Goal: Find specific page/section

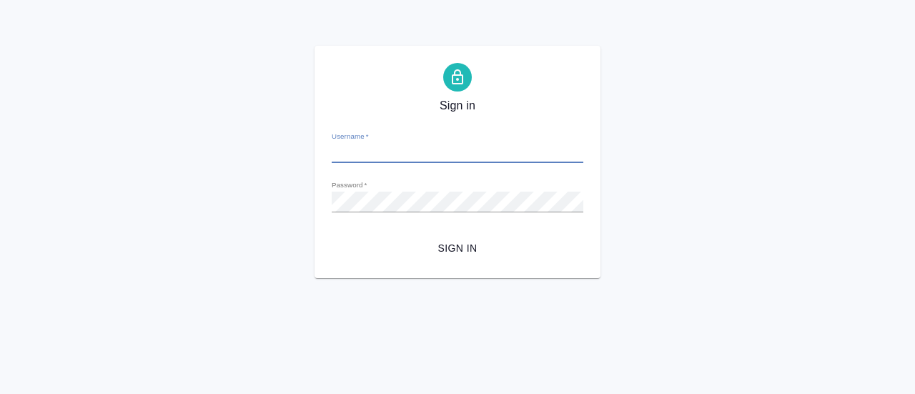
type input "n.gusmanova@awatera.com"
click at [448, 191] on div "Password   *" at bounding box center [458, 195] width 252 height 31
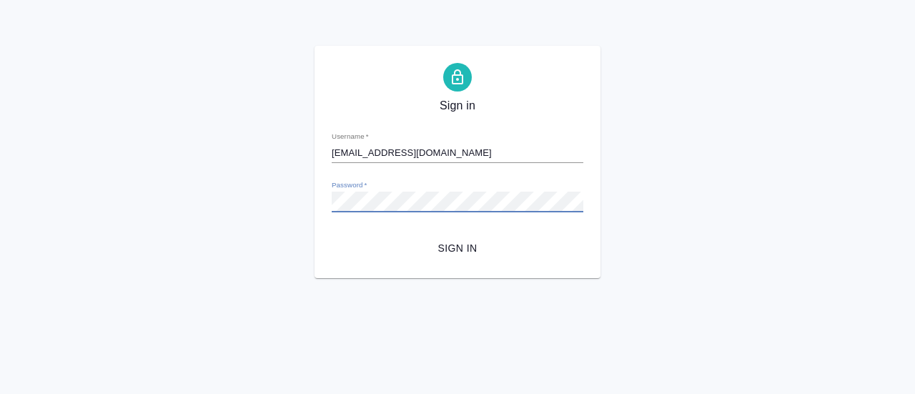
click at [332, 235] on button "Sign in" at bounding box center [458, 248] width 252 height 26
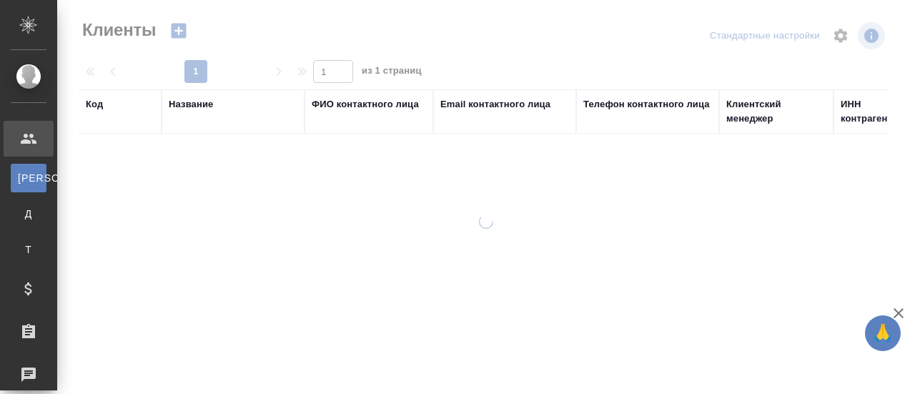
select select "RU"
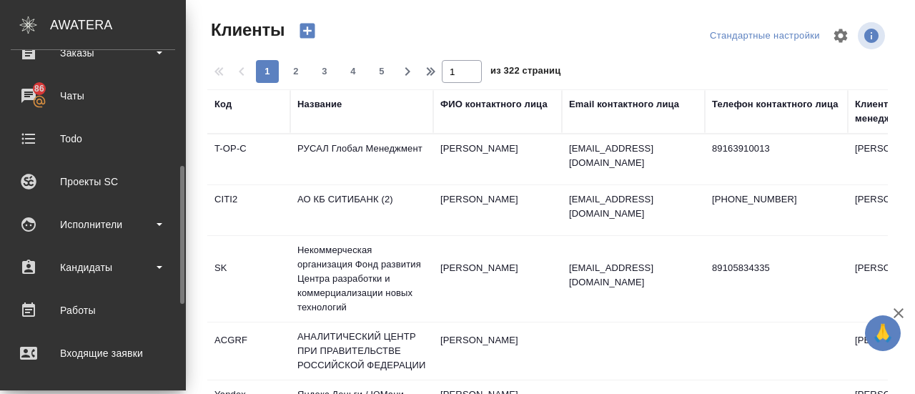
scroll to position [280, 0]
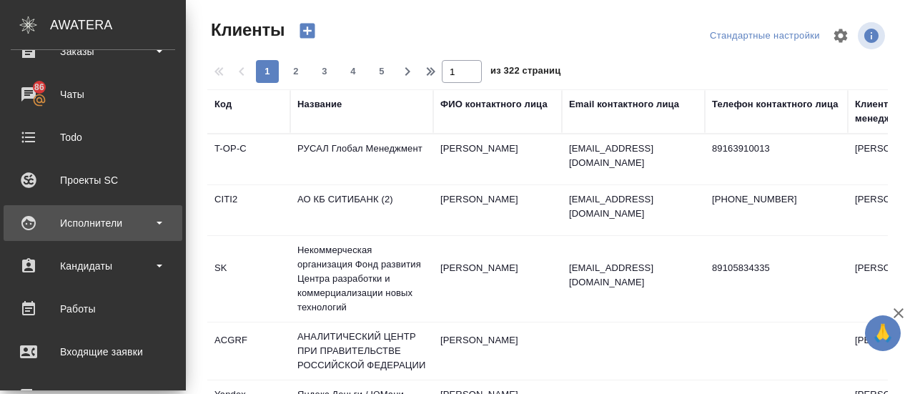
click at [143, 227] on div "Исполнители" at bounding box center [93, 222] width 164 height 21
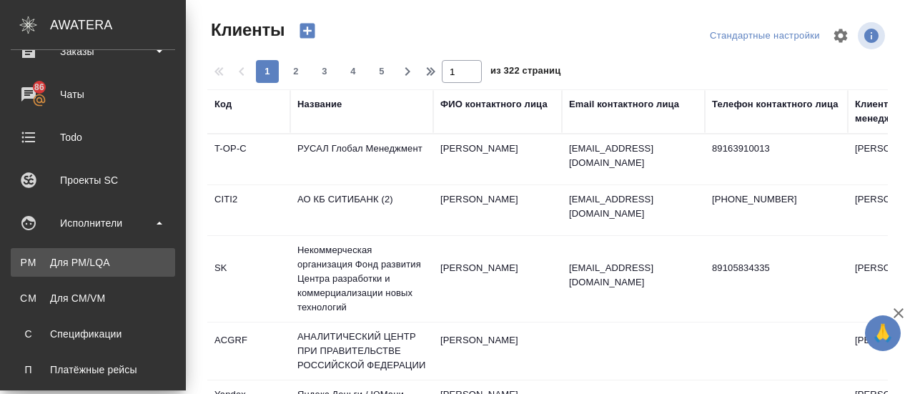
click at [112, 257] on div "Для PM/LQA" at bounding box center [93, 262] width 150 height 14
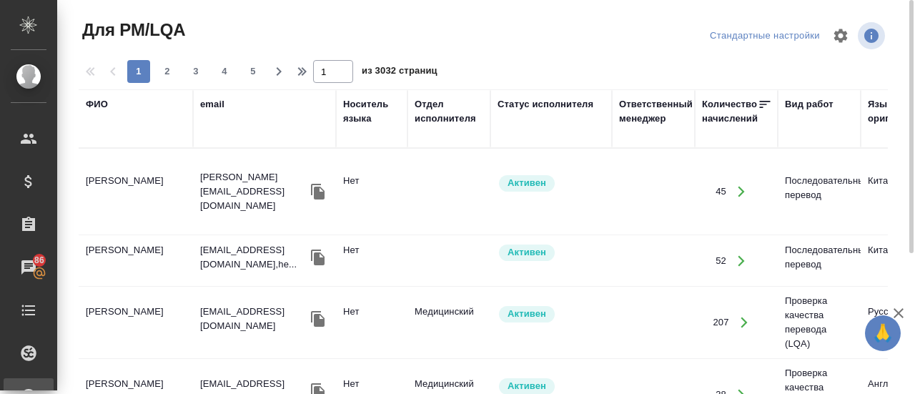
click at [107, 142] on th "ФИО" at bounding box center [136, 118] width 114 height 59
click at [104, 105] on div "ФИО" at bounding box center [97, 104] width 22 height 14
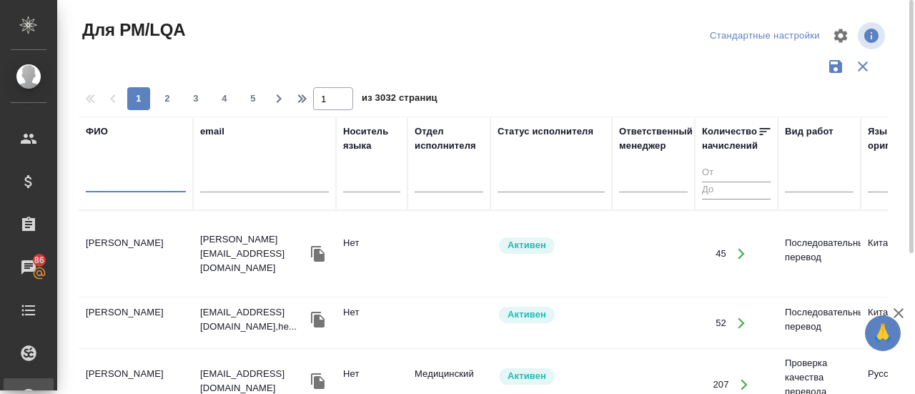
click at [116, 186] on input "text" at bounding box center [136, 183] width 100 height 18
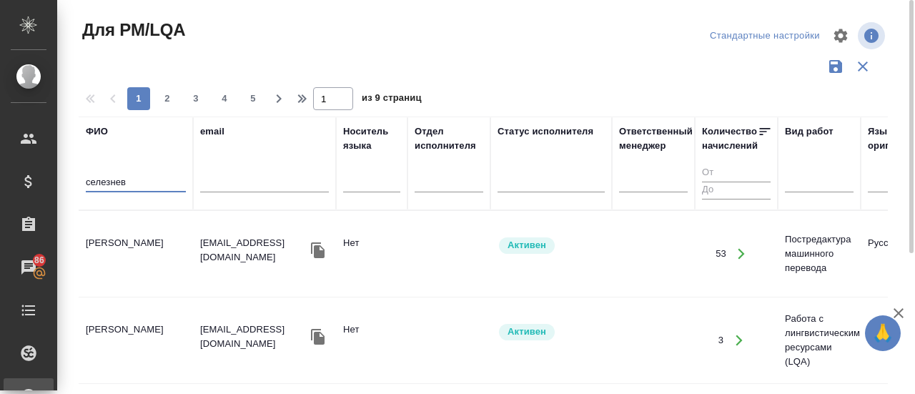
type input "селезнев"
click at [122, 241] on td "[PERSON_NAME]" at bounding box center [136, 254] width 114 height 50
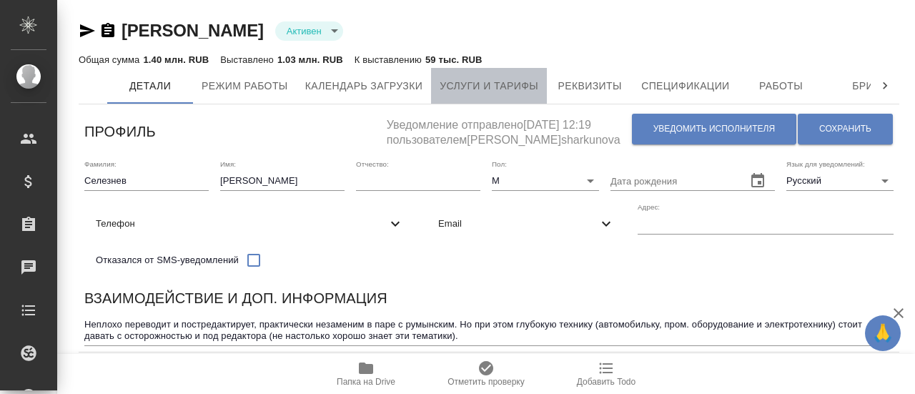
click at [486, 74] on button "Услуги и тарифы" at bounding box center [489, 86] width 116 height 36
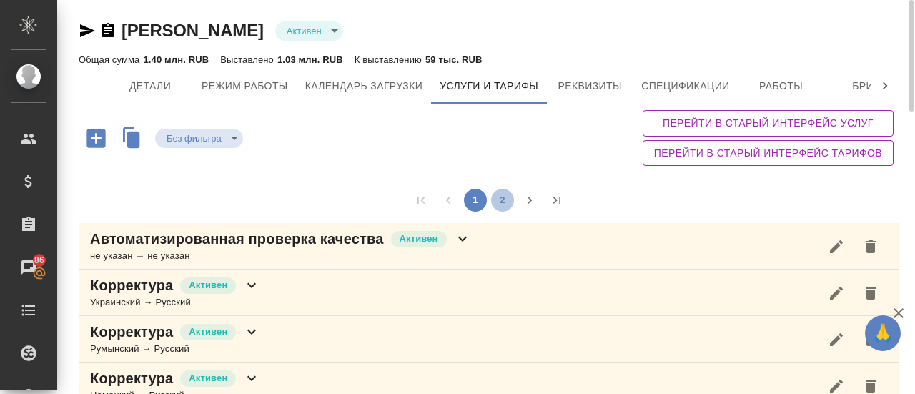
click at [511, 203] on button "2" at bounding box center [502, 200] width 23 height 23
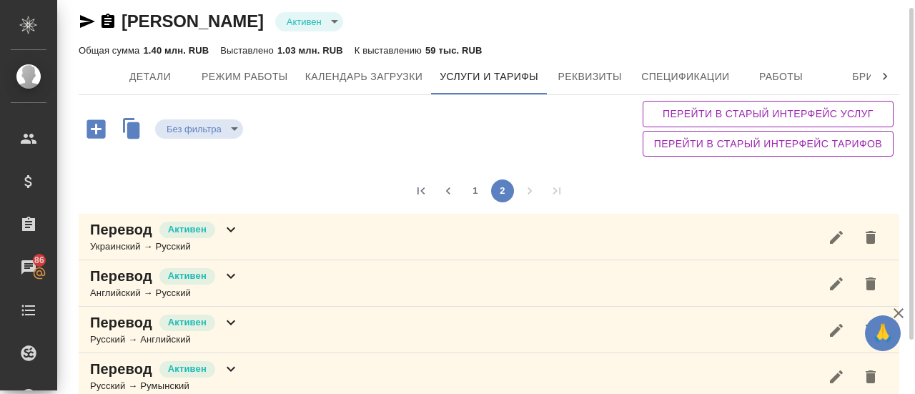
scroll to position [73, 0]
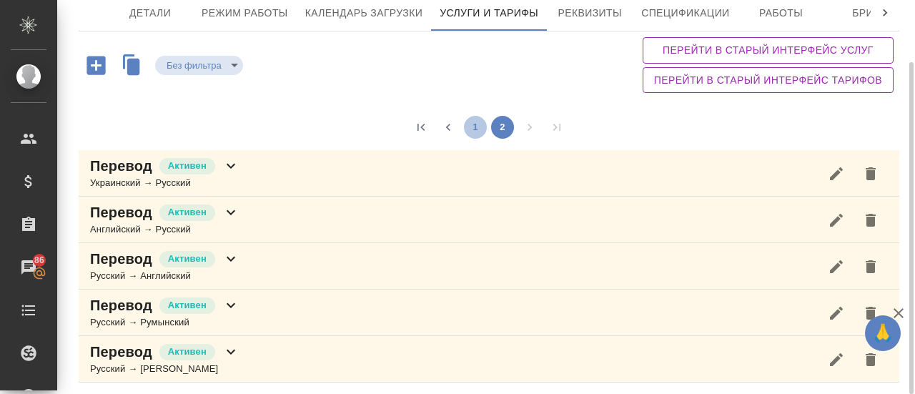
click at [478, 117] on button "1" at bounding box center [475, 127] width 23 height 23
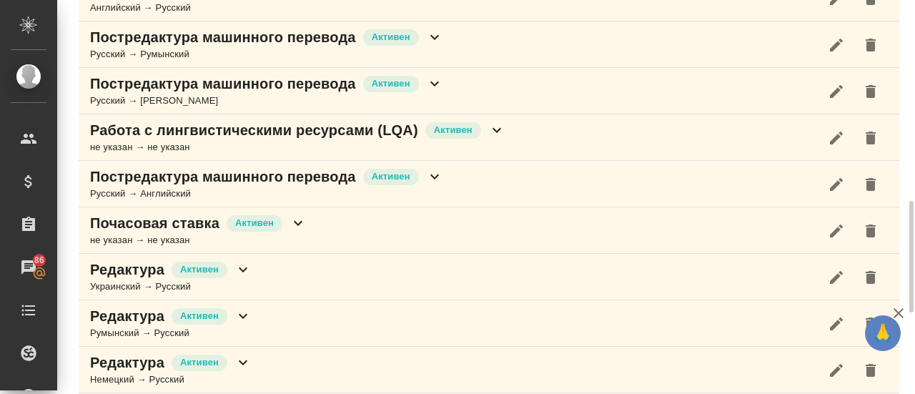
scroll to position [716, 0]
